Goal: Task Accomplishment & Management: Use online tool/utility

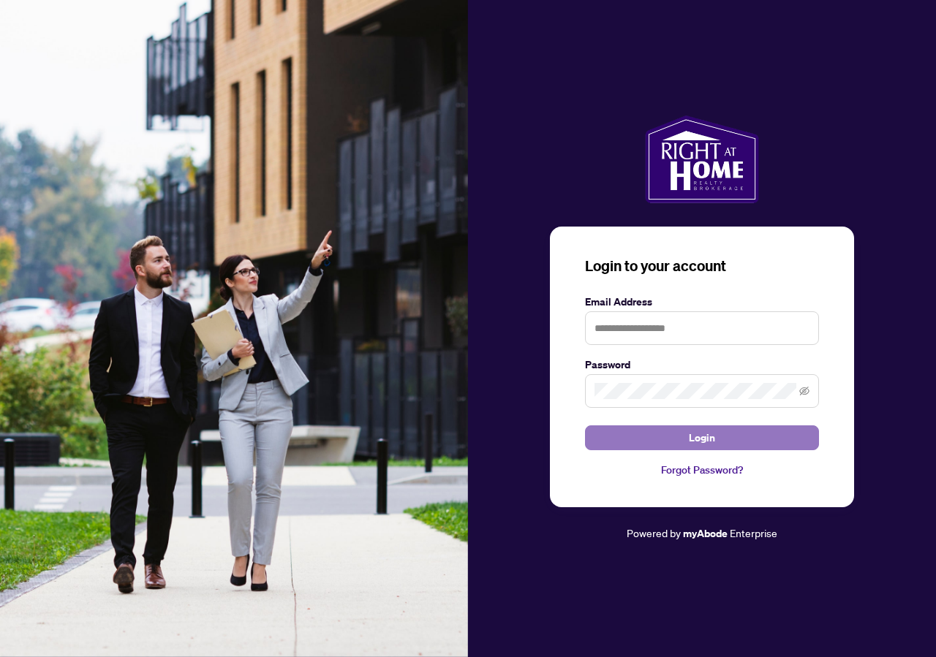
click at [730, 429] on button "Login" at bounding box center [702, 438] width 234 height 25
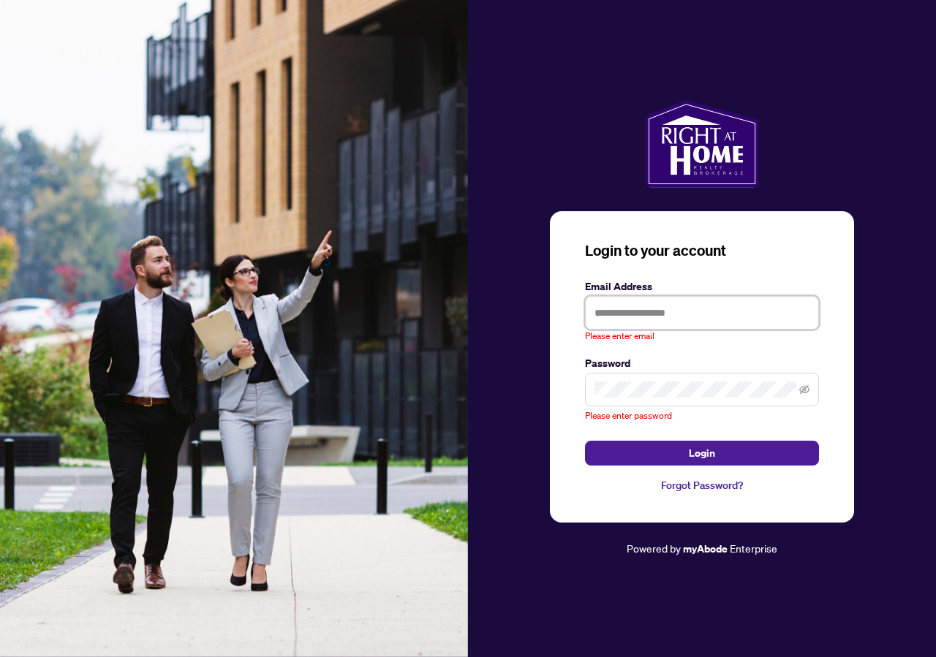
click at [700, 318] on input "text" at bounding box center [702, 313] width 234 height 34
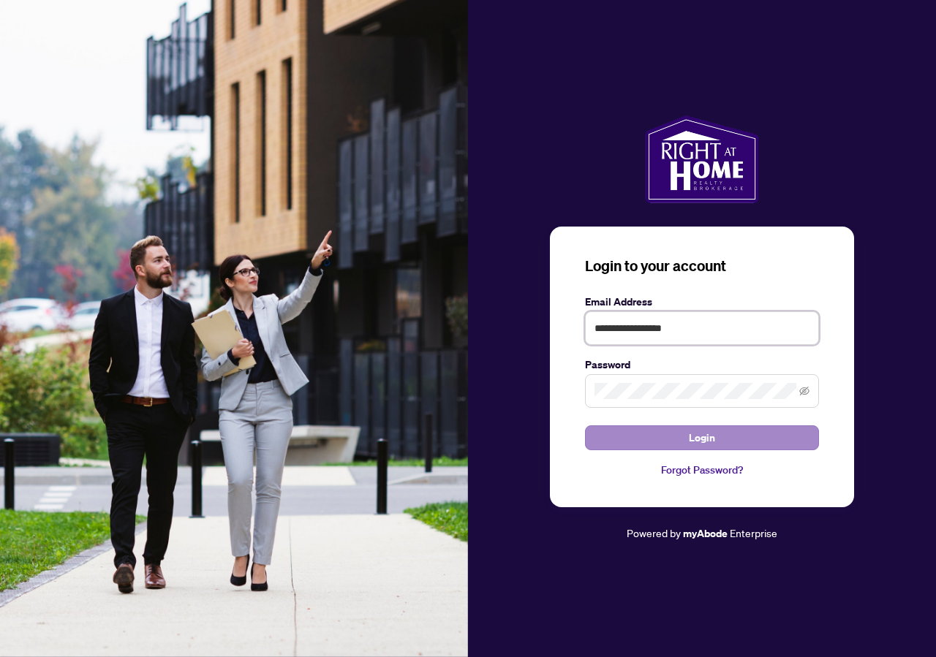
type input "**********"
click at [691, 440] on span "Login" at bounding box center [702, 437] width 26 height 23
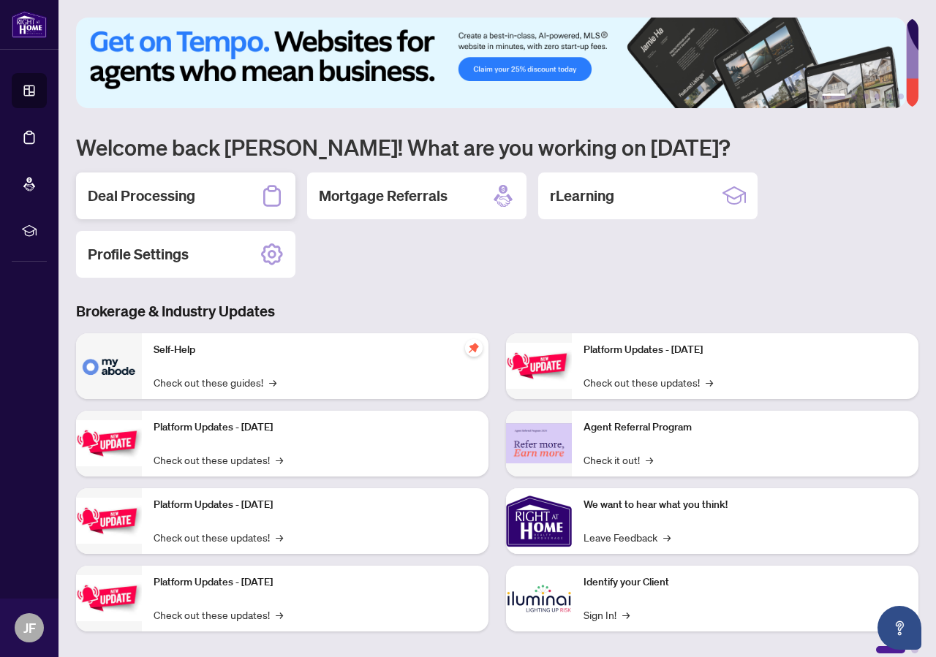
click at [240, 185] on div "Deal Processing" at bounding box center [185, 196] width 219 height 47
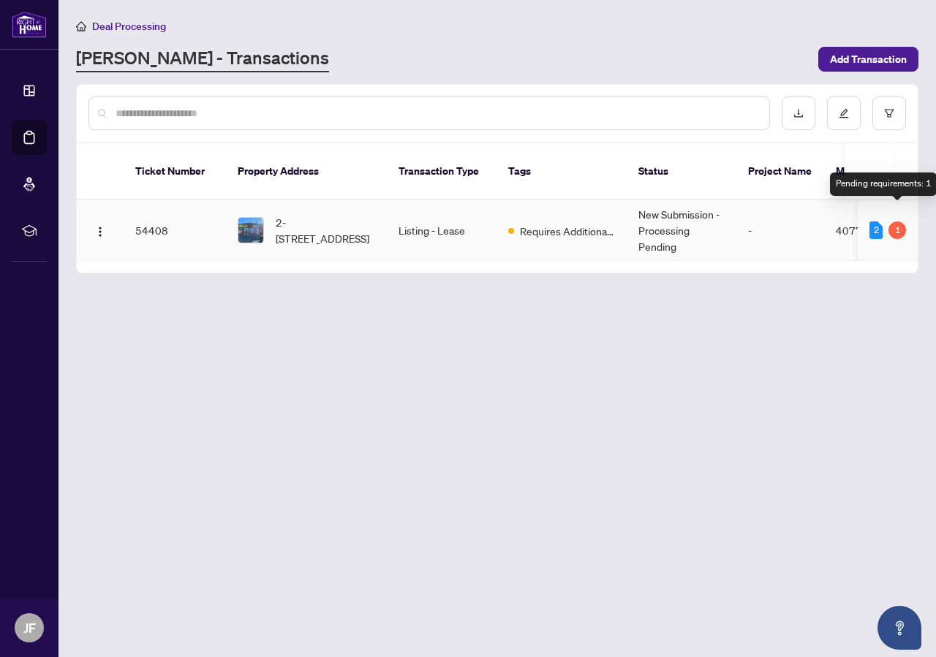
click at [893, 222] on div "1" at bounding box center [897, 231] width 18 height 18
click at [347, 214] on span "2-[STREET_ADDRESS]" at bounding box center [325, 230] width 99 height 32
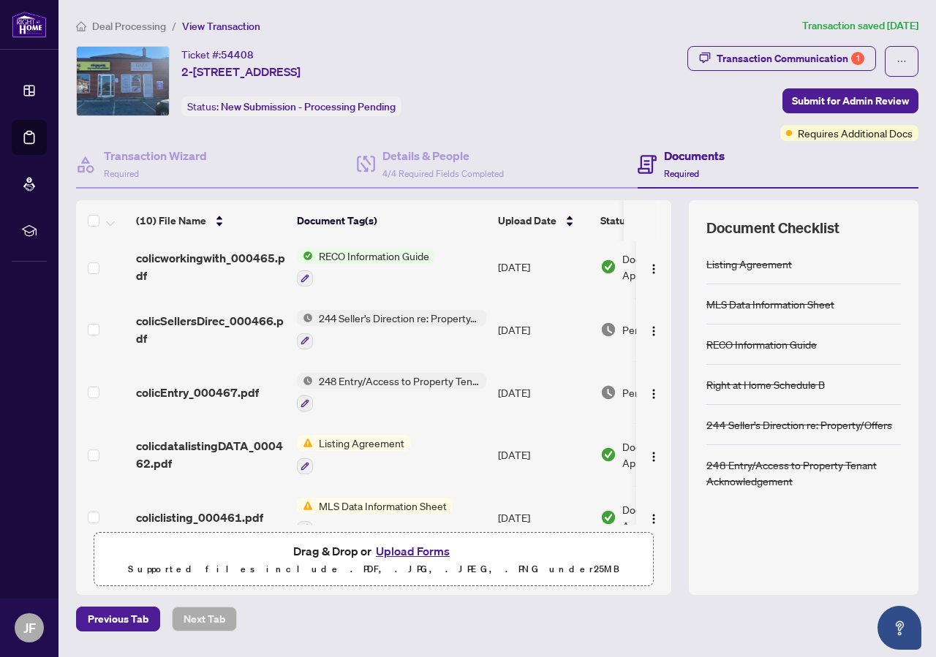
scroll to position [350, 0]
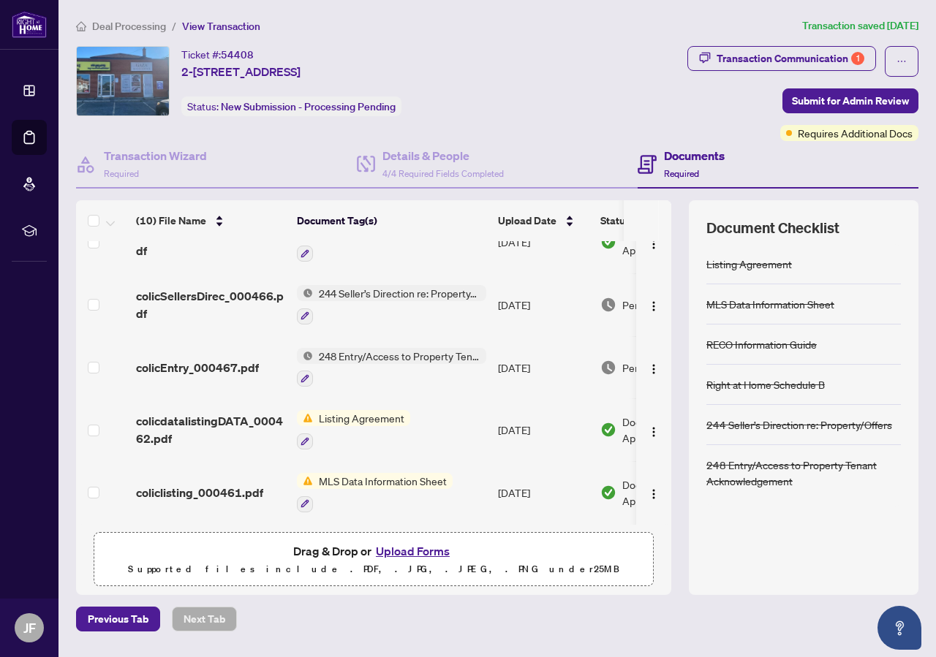
click at [428, 551] on button "Upload Forms" at bounding box center [412, 551] width 83 height 19
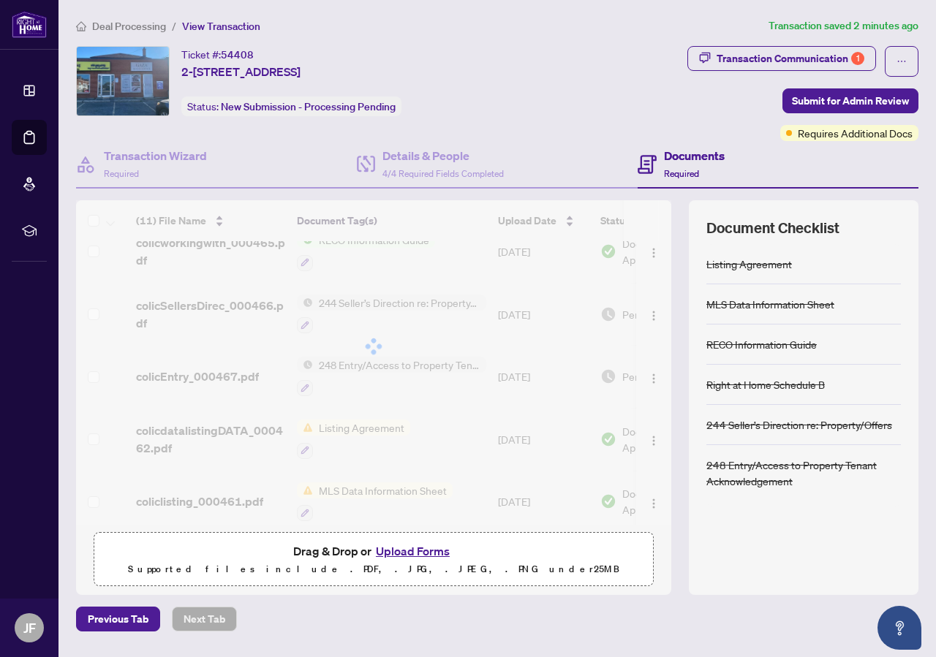
scroll to position [412, 0]
